Goal: Information Seeking & Learning: Find specific fact

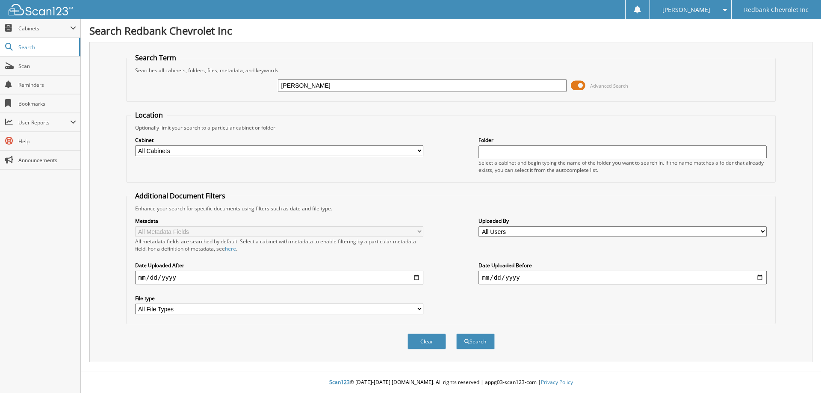
type input "[PERSON_NAME]"
click at [456, 333] on button "Search" at bounding box center [475, 341] width 38 height 16
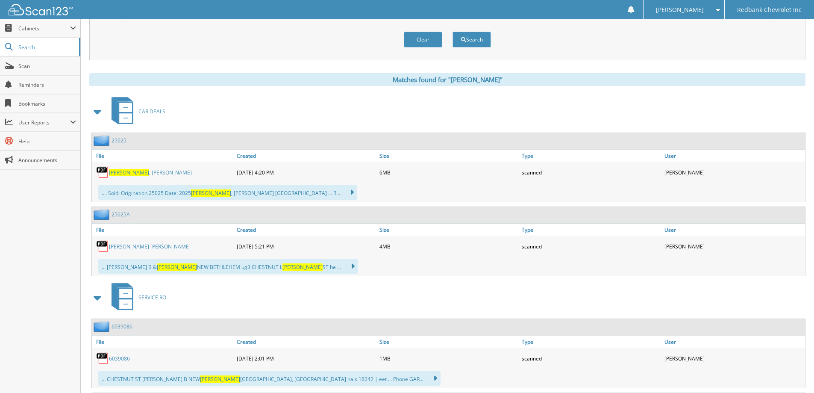
scroll to position [299, 0]
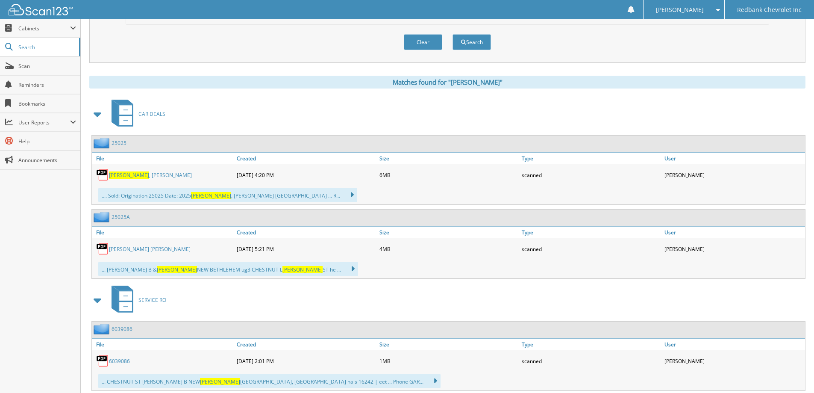
click at [122, 174] on span "[PERSON_NAME]" at bounding box center [129, 174] width 40 height 7
